Goal: Book appointment/travel/reservation

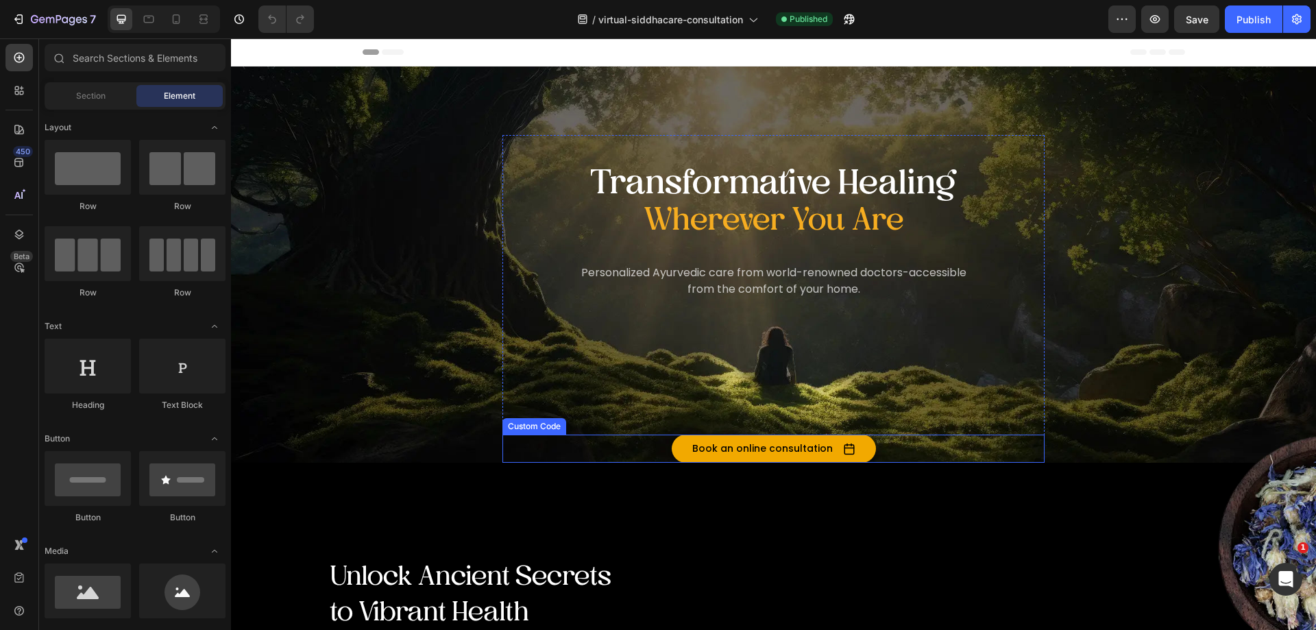
click at [731, 446] on button "Book an online consultation" at bounding box center [773, 448] width 204 height 28
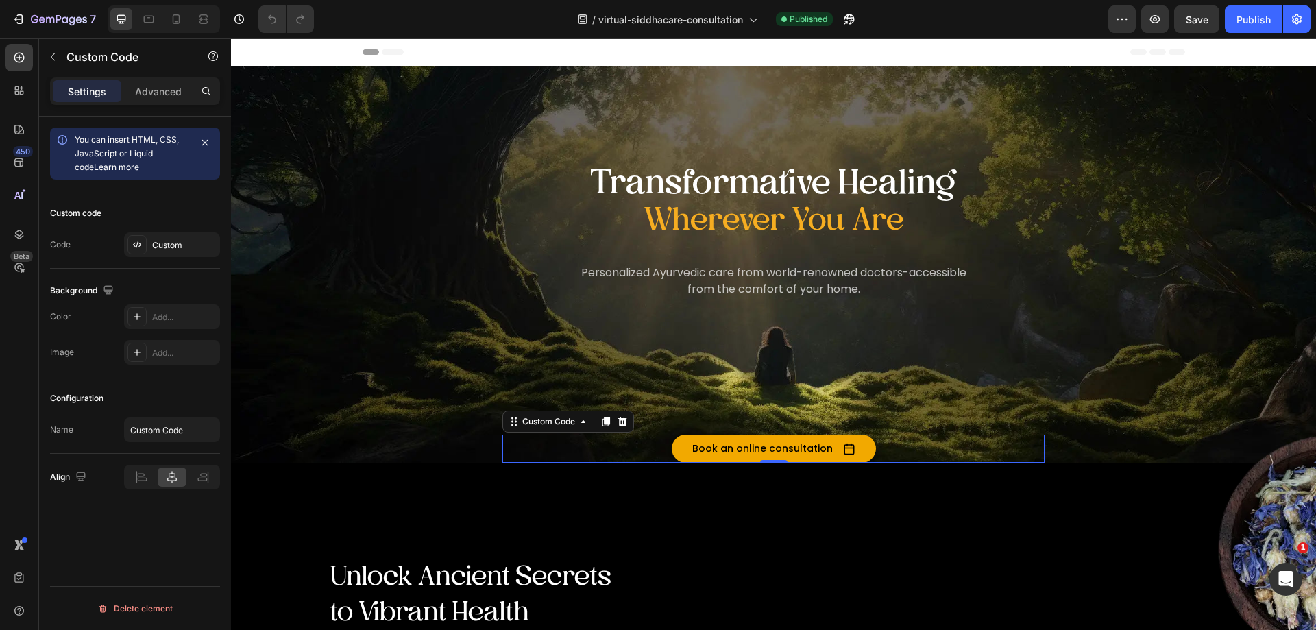
click at [730, 446] on button "Book an online consultation" at bounding box center [773, 448] width 204 height 28
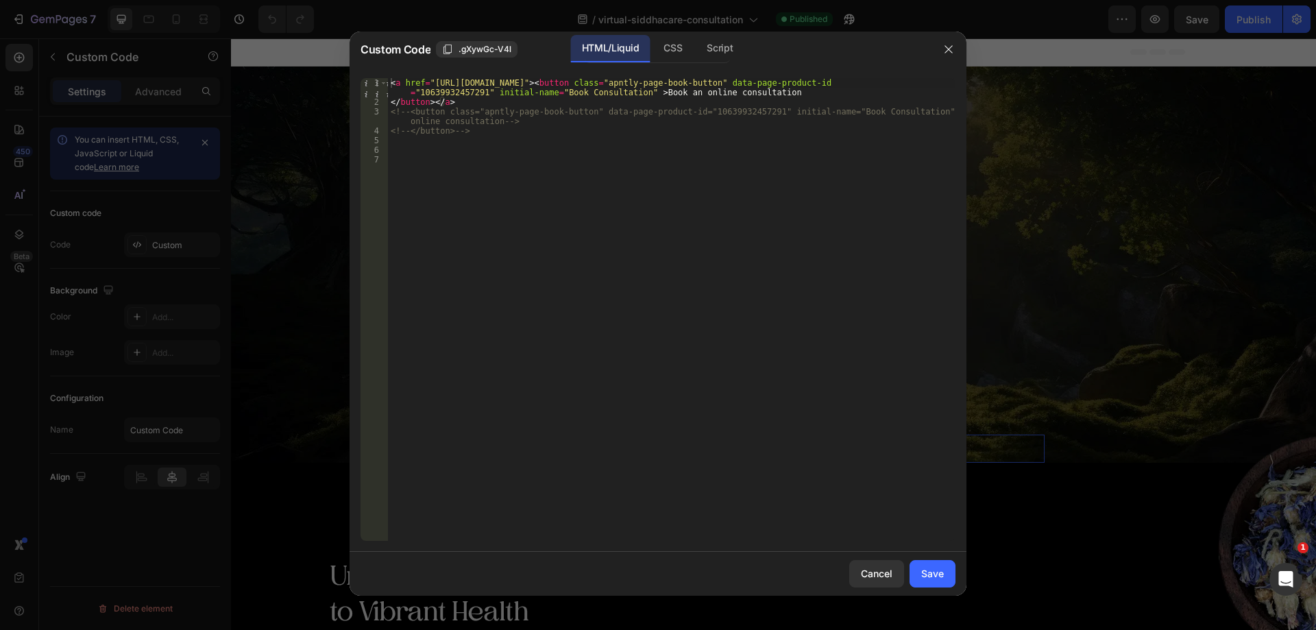
click at [473, 136] on div "< a href = "[URL][DOMAIN_NAME]" > < button class = "apntly-page-book-button" da…" at bounding box center [671, 323] width 567 height 491
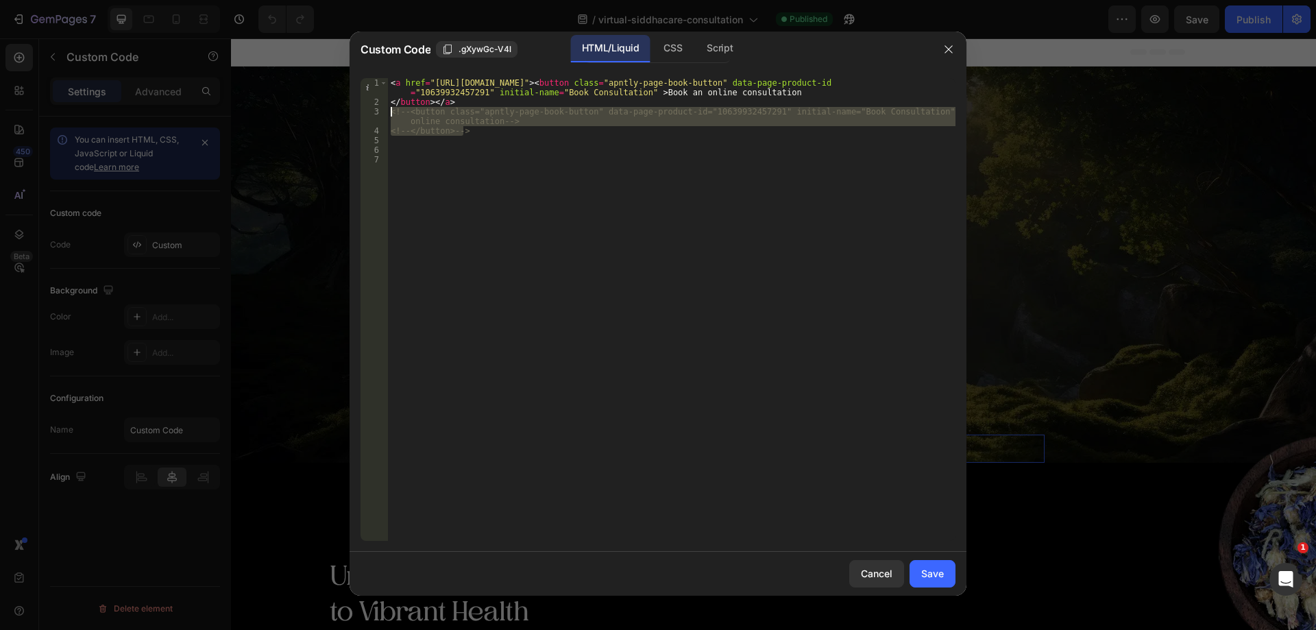
drag, startPoint x: 471, startPoint y: 133, endPoint x: 387, endPoint y: 116, distance: 86.0
click at [391, 116] on div "< a href = "[URL][DOMAIN_NAME]" > < button class = "apntly-page-book-button" da…" at bounding box center [671, 323] width 567 height 491
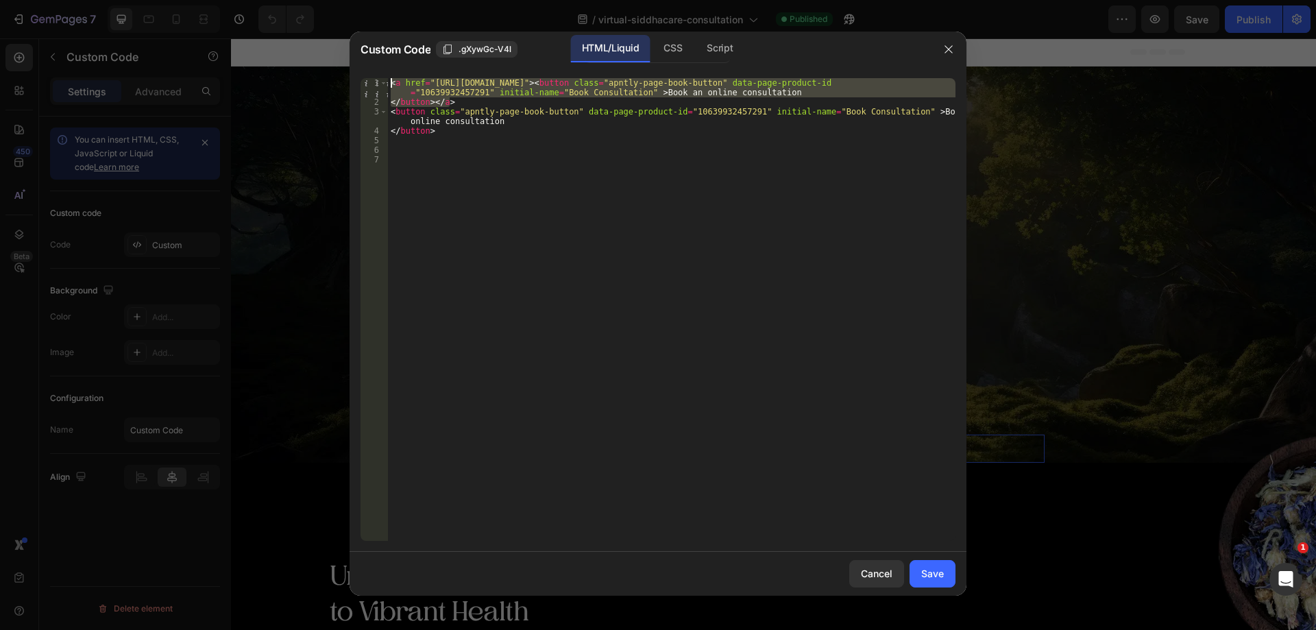
drag, startPoint x: 449, startPoint y: 101, endPoint x: 390, endPoint y: 86, distance: 61.7
click at [390, 86] on div "< a href = "[URL][DOMAIN_NAME]" > < button class = "apntly-page-book-button" da…" at bounding box center [671, 323] width 567 height 491
type textarea "<!--<a href="[URL][DOMAIN_NAME]"><button class="apntly-page-book-button" data-p…"
click at [931, 577] on div "Save" at bounding box center [932, 573] width 23 height 14
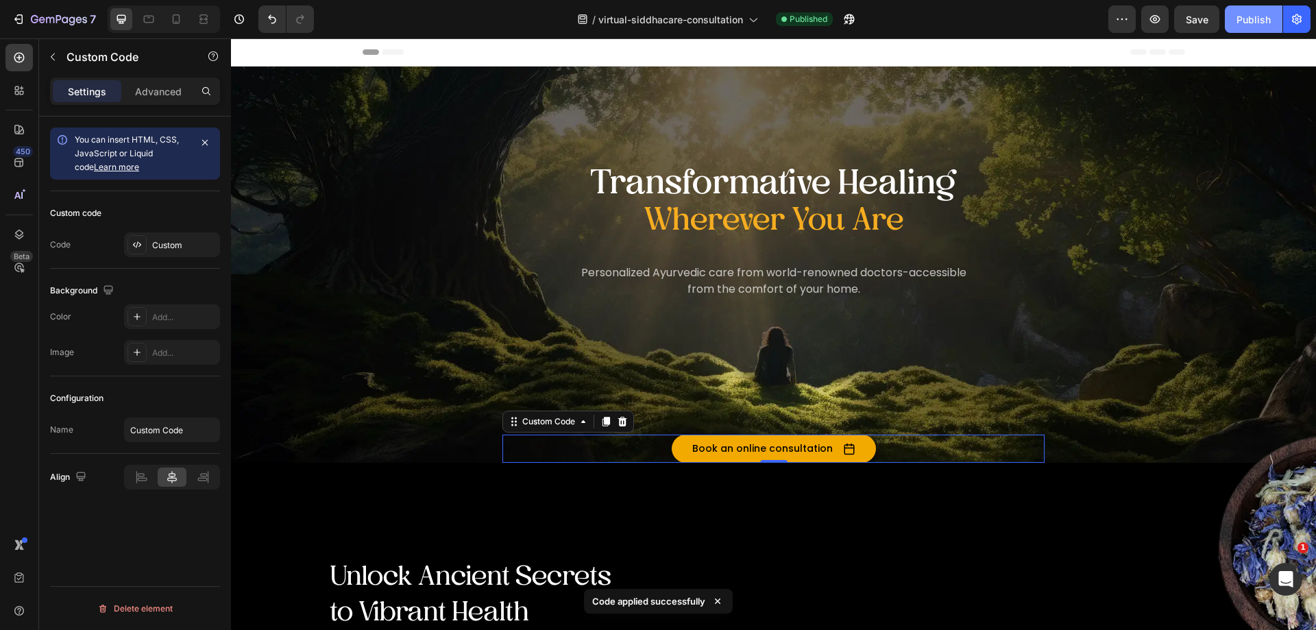
click at [1248, 23] on div "Publish" at bounding box center [1253, 19] width 34 height 14
